Goal: Information Seeking & Learning: Learn about a topic

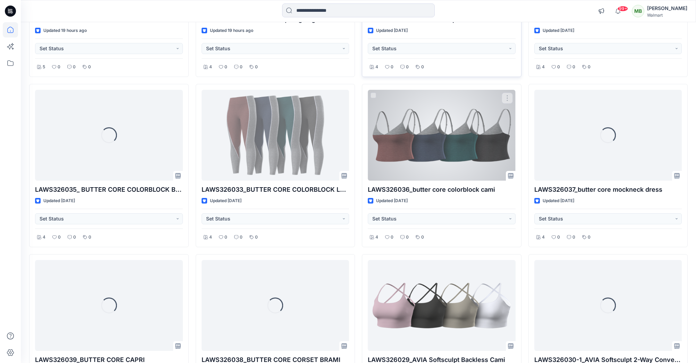
scroll to position [747, 0]
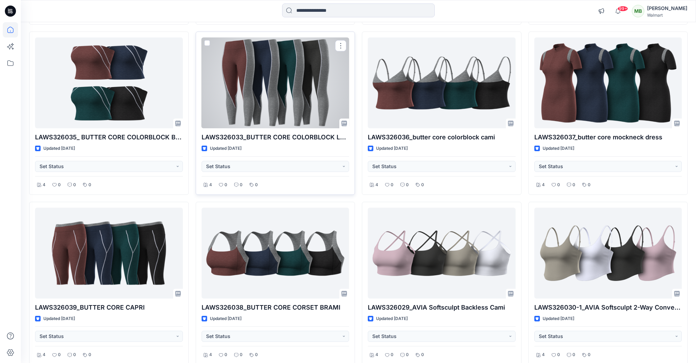
click at [270, 87] on div at bounding box center [275, 82] width 148 height 91
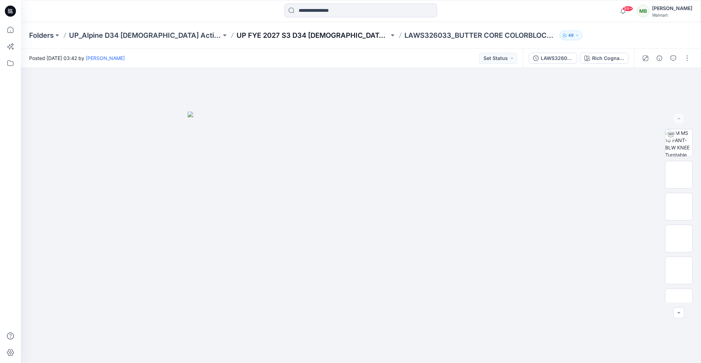
click at [283, 33] on p "UP FYE 2027 S3 D34 [DEMOGRAPHIC_DATA] Active Alpine" at bounding box center [313, 36] width 152 height 10
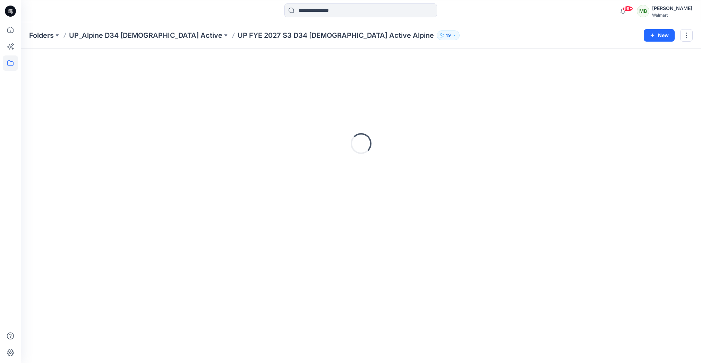
drag, startPoint x: 283, startPoint y: 33, endPoint x: 266, endPoint y: 38, distance: 18.4
click at [266, 39] on p "UP FYE 2027 S3 D34 [DEMOGRAPHIC_DATA] Active Alpine" at bounding box center [336, 36] width 196 height 10
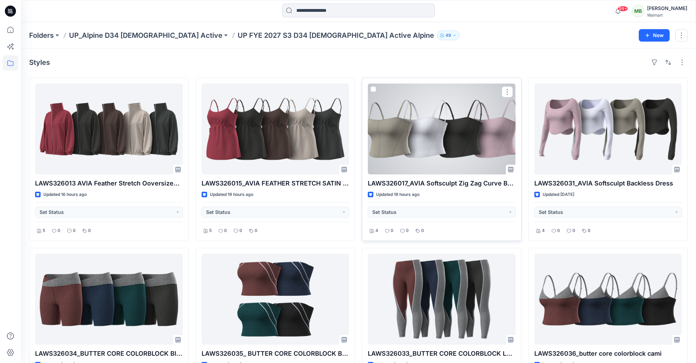
drag, startPoint x: 447, startPoint y: 179, endPoint x: 427, endPoint y: 168, distance: 22.3
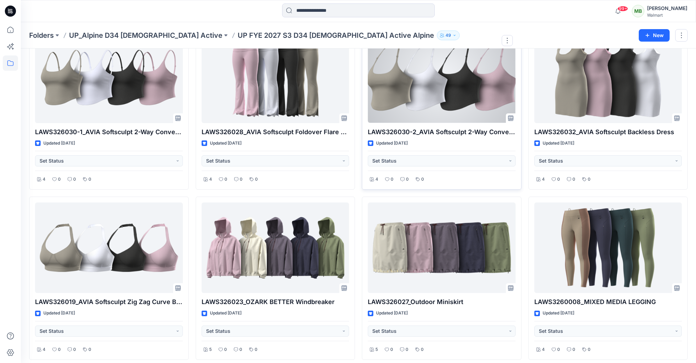
scroll to position [512, 0]
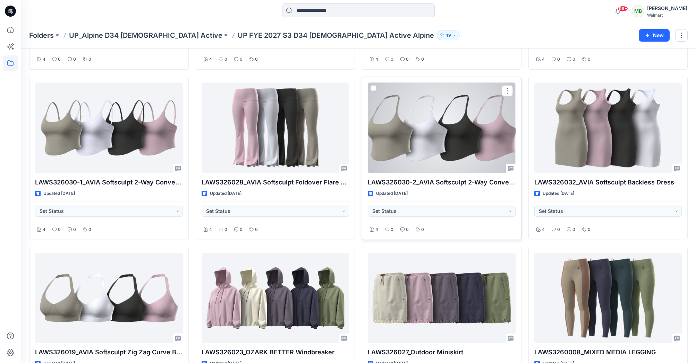
click at [471, 144] on div at bounding box center [442, 128] width 148 height 91
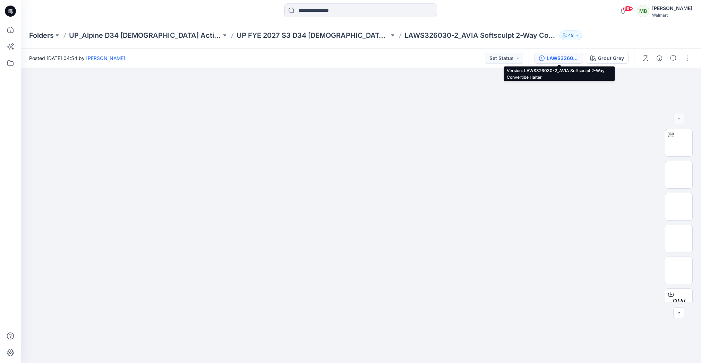
click at [568, 58] on div "LAWS326030-2_AVIA Softsculpt 2-Way Convertibe Halter" at bounding box center [563, 58] width 32 height 8
